Goal: Task Accomplishment & Management: Manage account settings

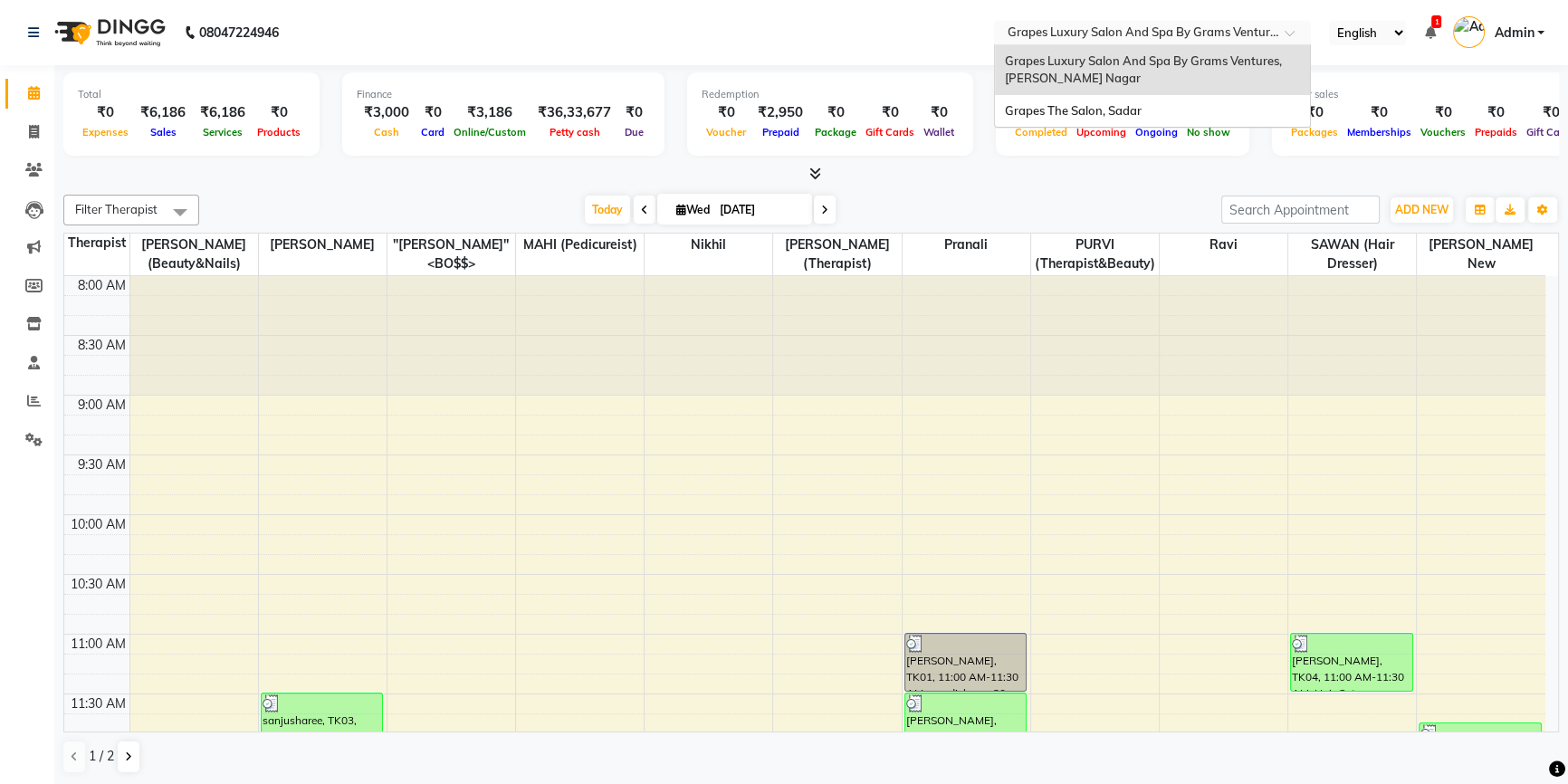
click at [1291, 27] on div at bounding box center [1152, 34] width 317 height 18
click at [1261, 114] on div "Grapes The Salon, Sadar" at bounding box center [1152, 112] width 315 height 33
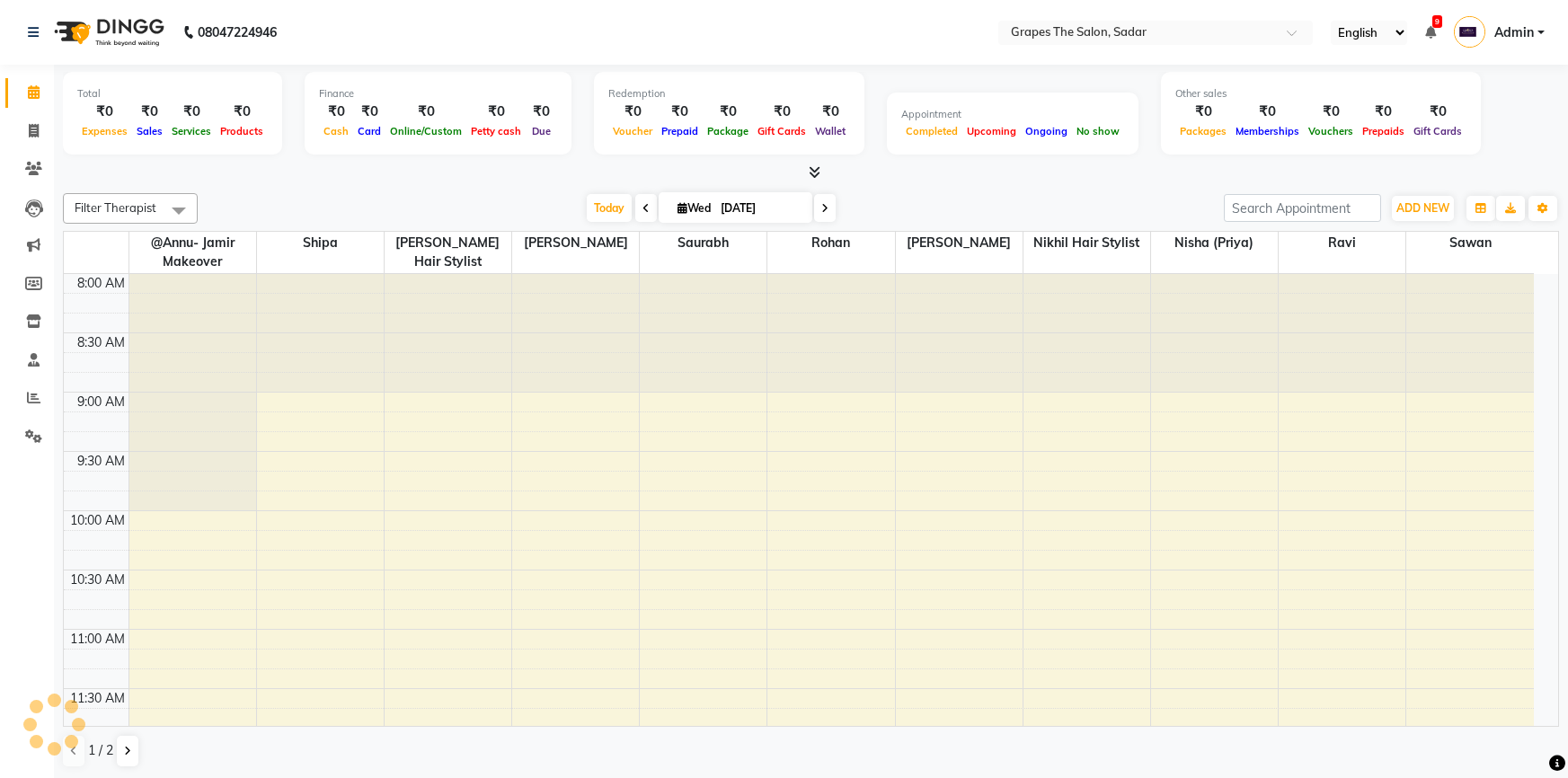
select select "en"
